Goal: Entertainment & Leisure: Consume media (video, audio)

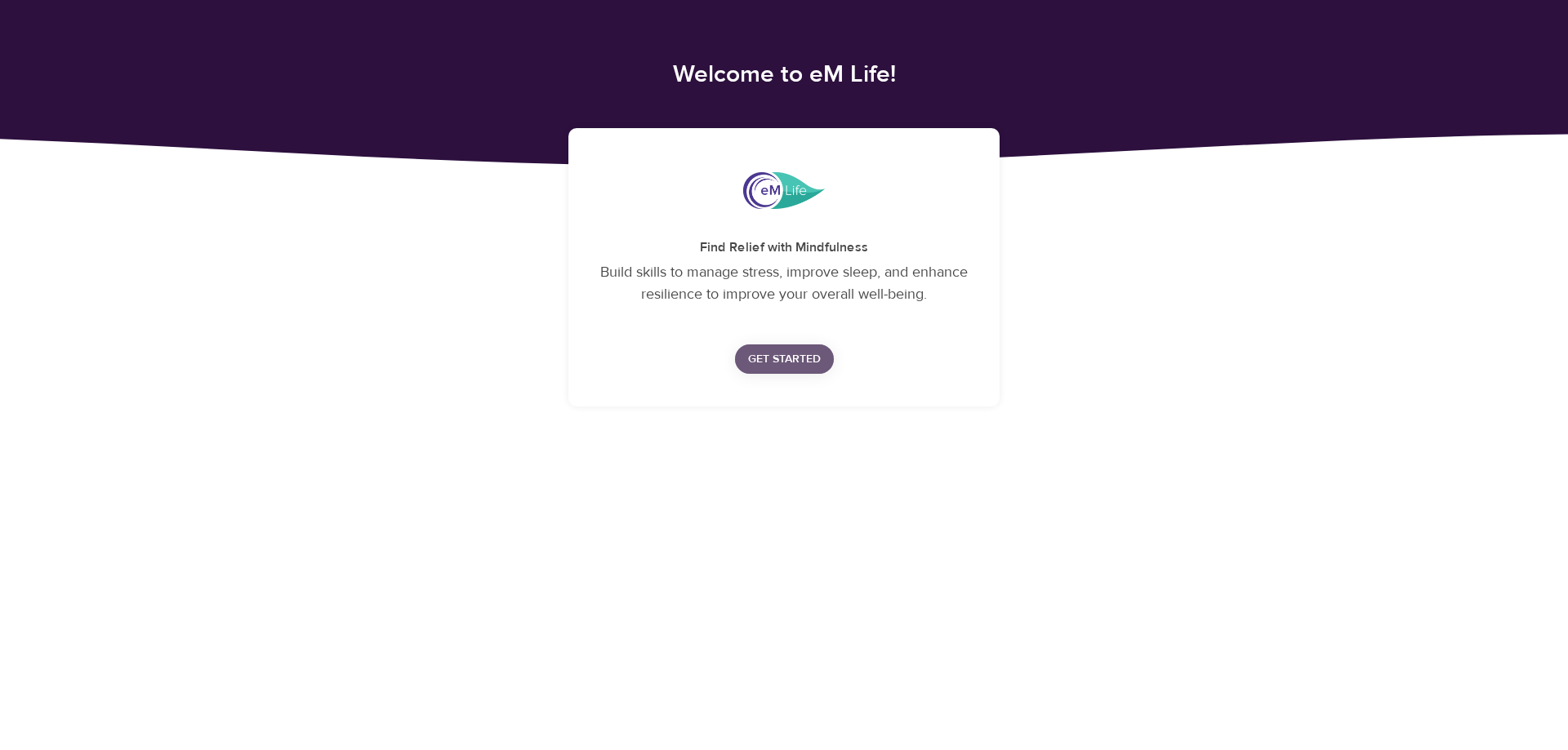
click at [803, 353] on span "Get Started" at bounding box center [784, 359] width 73 height 20
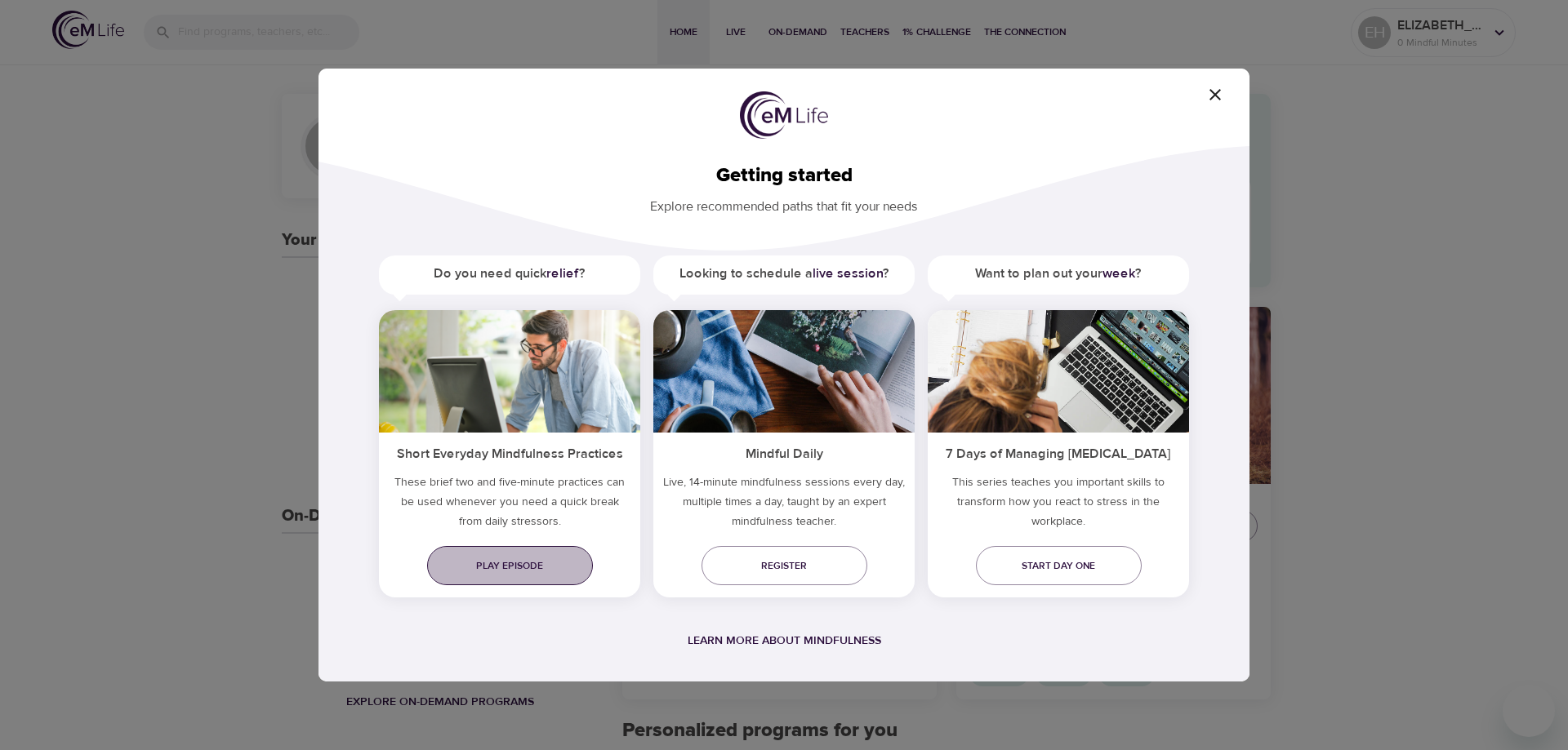
click at [467, 576] on link "Play episode" at bounding box center [510, 565] width 166 height 39
